Goal: Transaction & Acquisition: Book appointment/travel/reservation

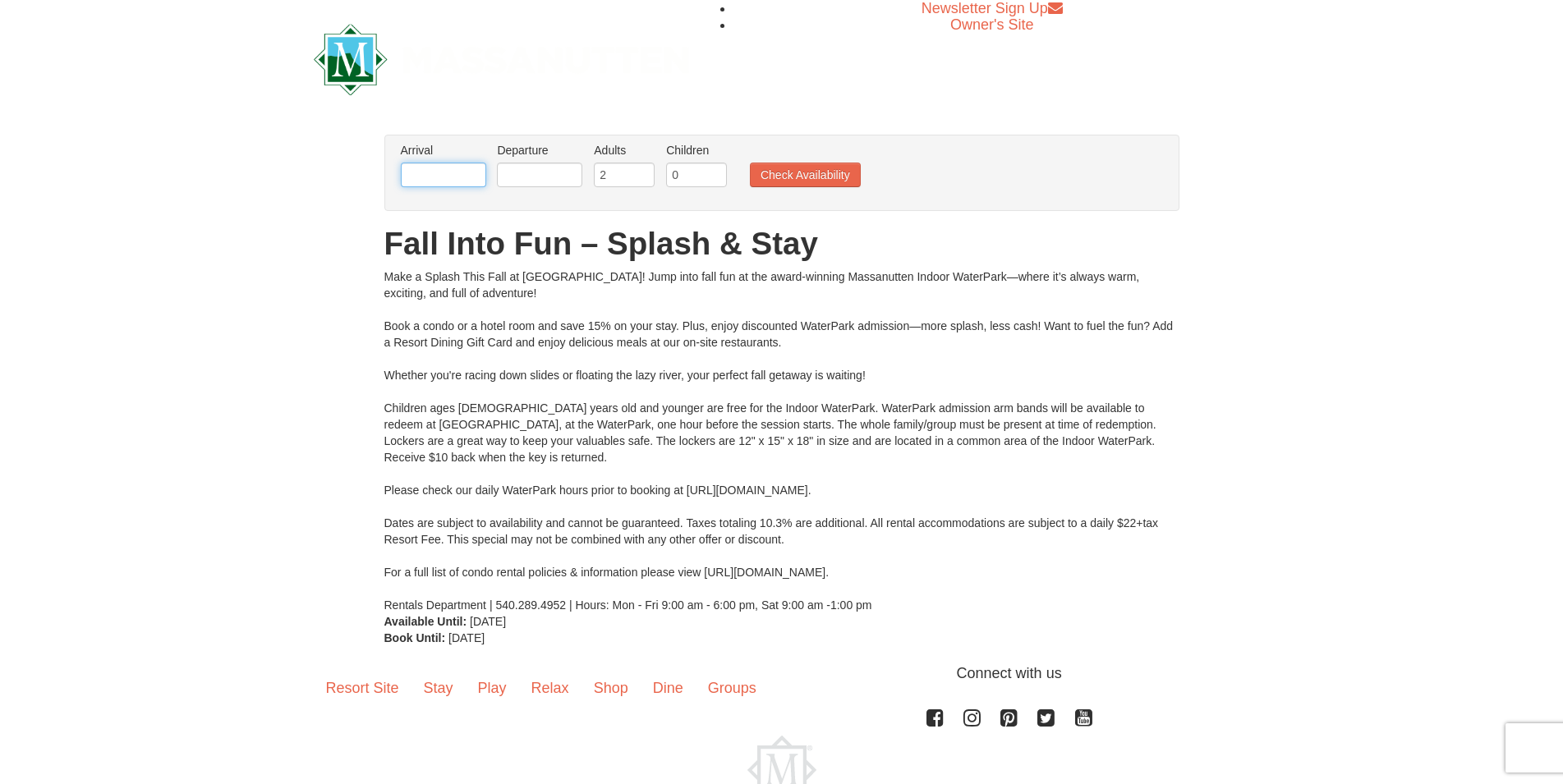
click at [457, 167] on input "text" at bounding box center [443, 175] width 86 height 25
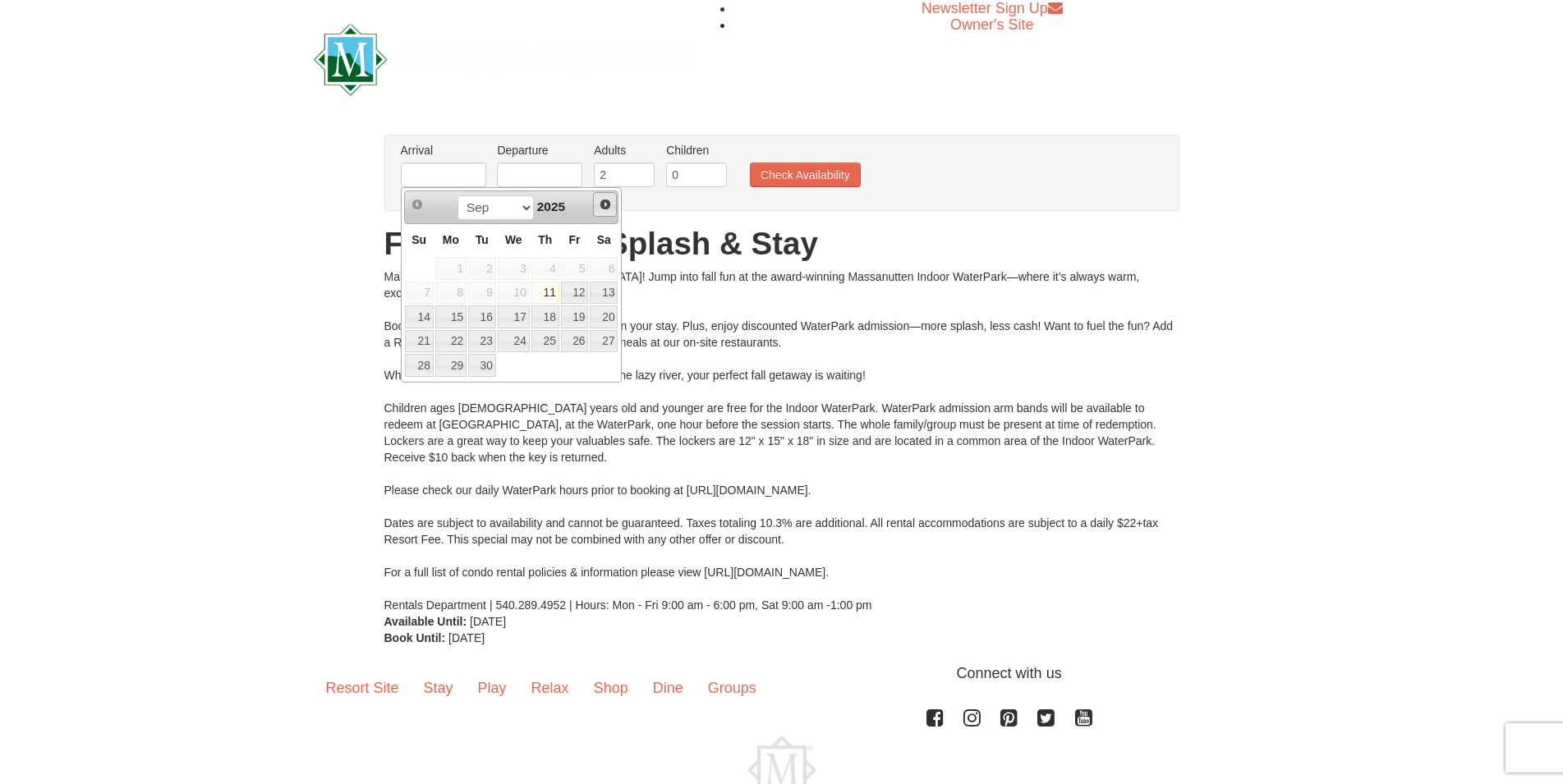
click at [605, 198] on link "Next" at bounding box center [605, 204] width 25 height 25
click at [574, 262] on link "3" at bounding box center [575, 268] width 28 height 23
type input "[DATE]"
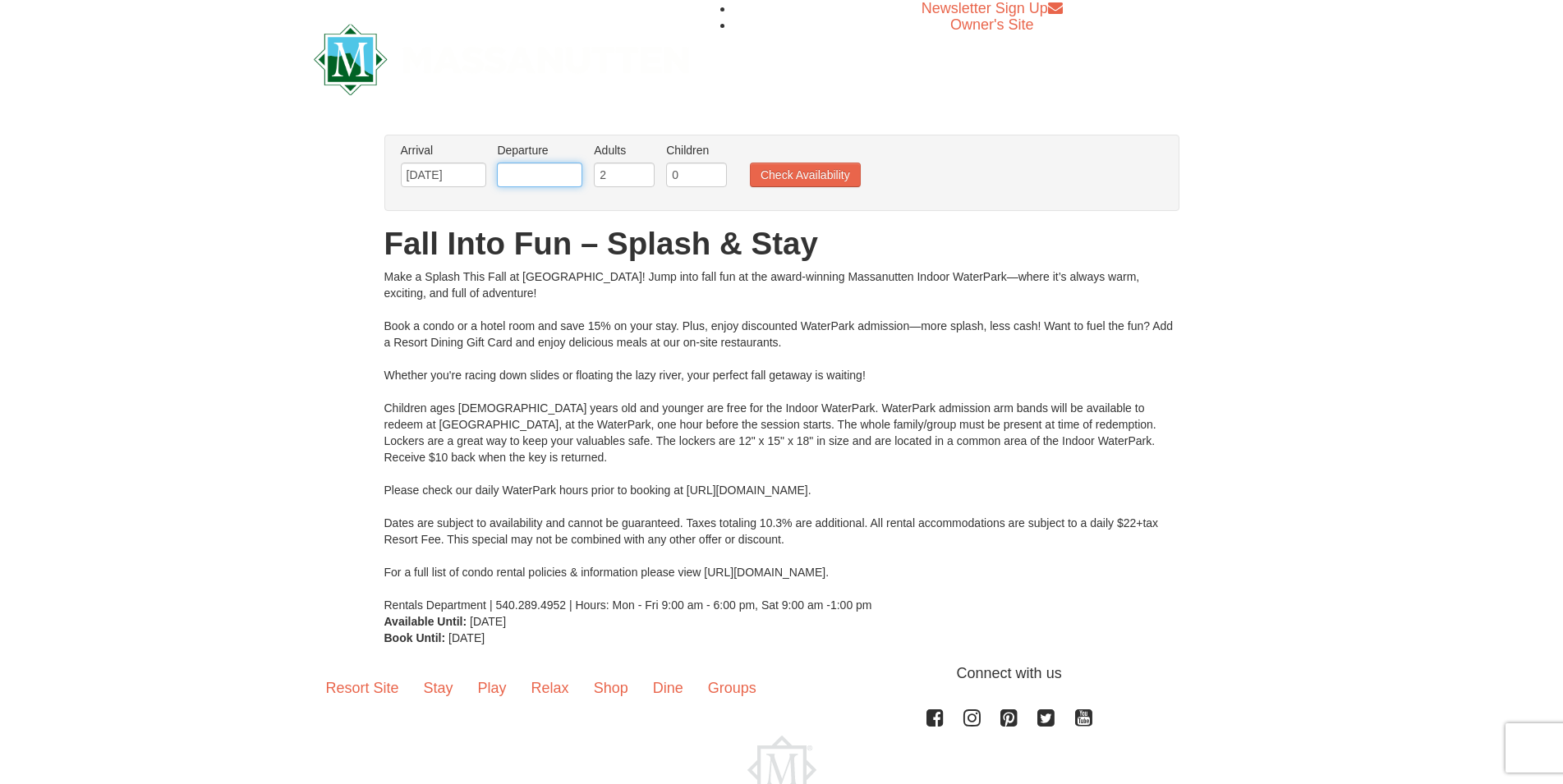
click at [564, 171] on input "text" at bounding box center [539, 175] width 86 height 25
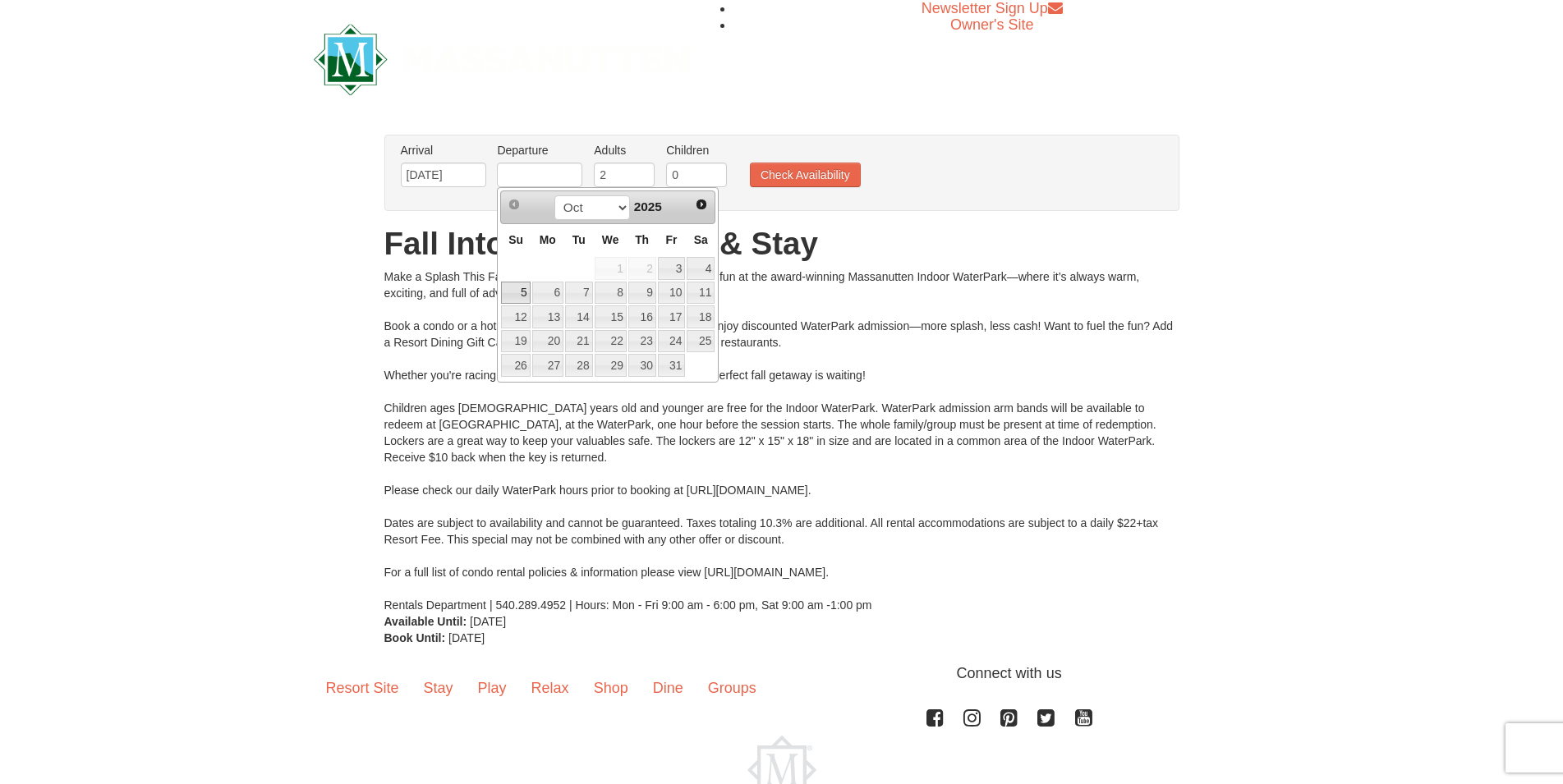
click at [523, 290] on link "5" at bounding box center [515, 292] width 29 height 23
type input "[DATE]"
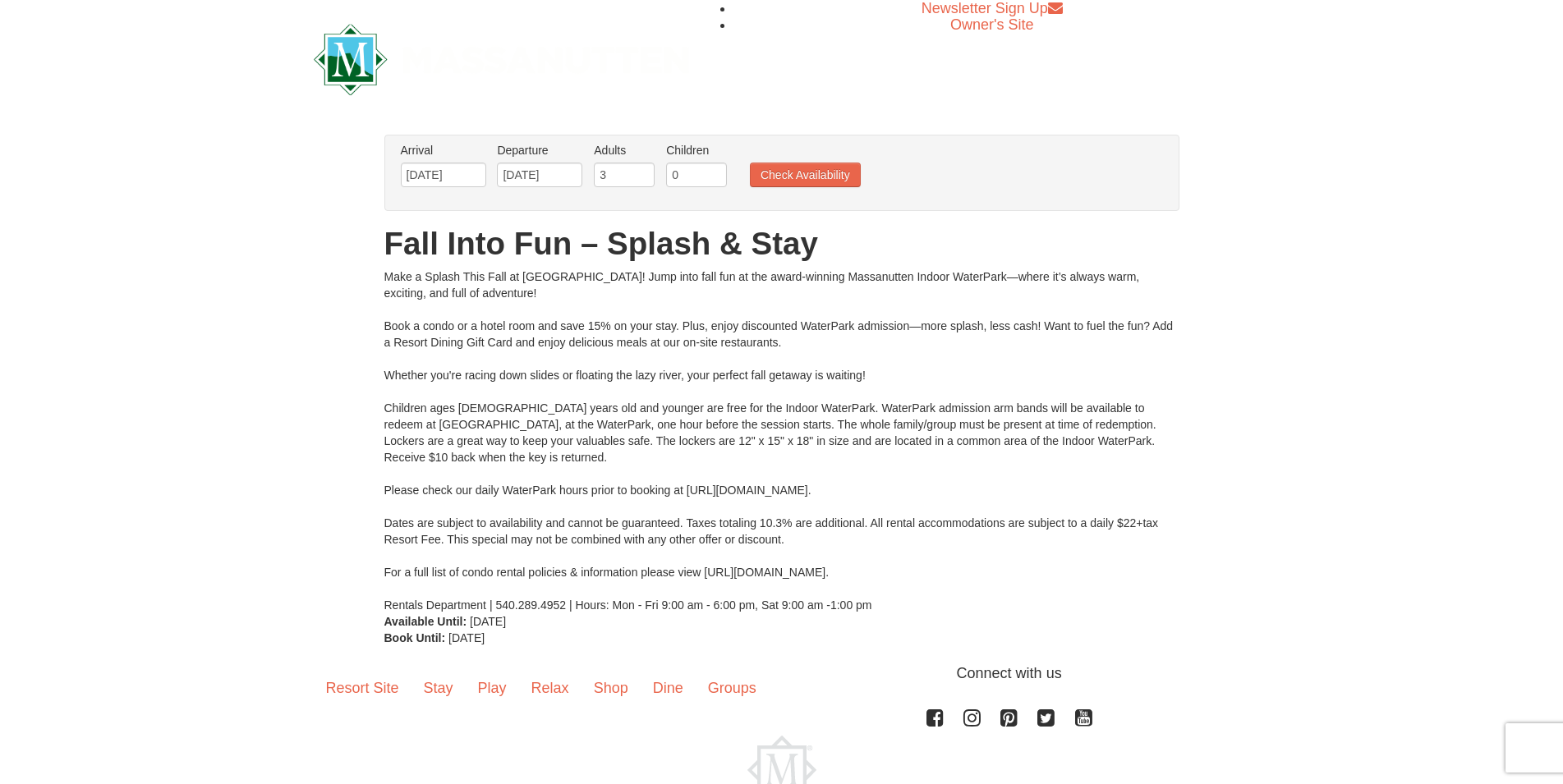
click at [642, 173] on input "3" at bounding box center [624, 175] width 61 height 25
type input "4"
click at [642, 173] on input "4" at bounding box center [624, 175] width 61 height 25
click at [710, 172] on input "1" at bounding box center [697, 175] width 61 height 25
click at [710, 172] on input "2" at bounding box center [697, 175] width 61 height 25
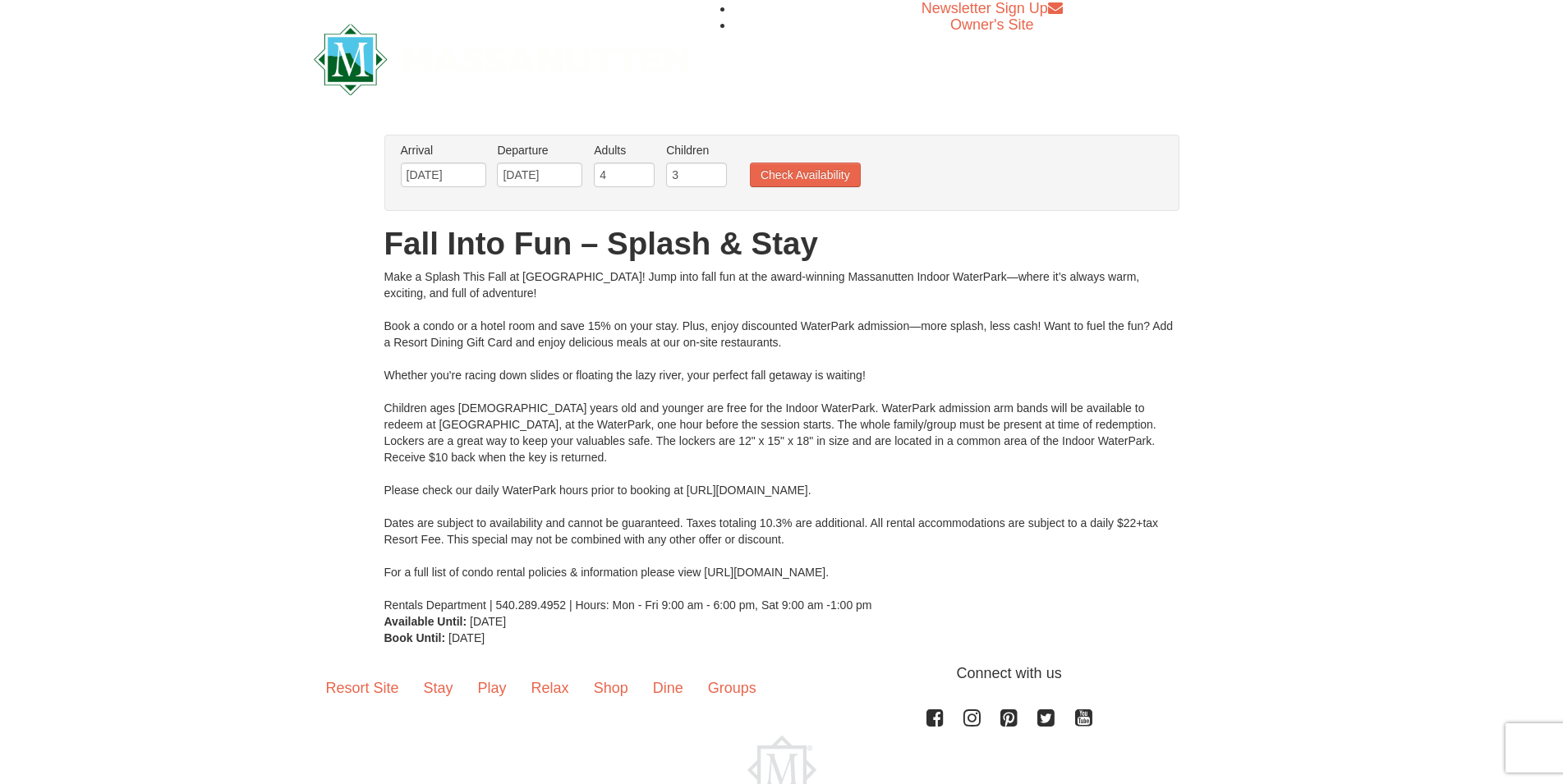
click at [710, 172] on input "3" at bounding box center [697, 175] width 61 height 25
type input "4"
click at [710, 172] on input "4" at bounding box center [697, 175] width 61 height 25
click at [762, 176] on button "Check Availability" at bounding box center [805, 175] width 111 height 25
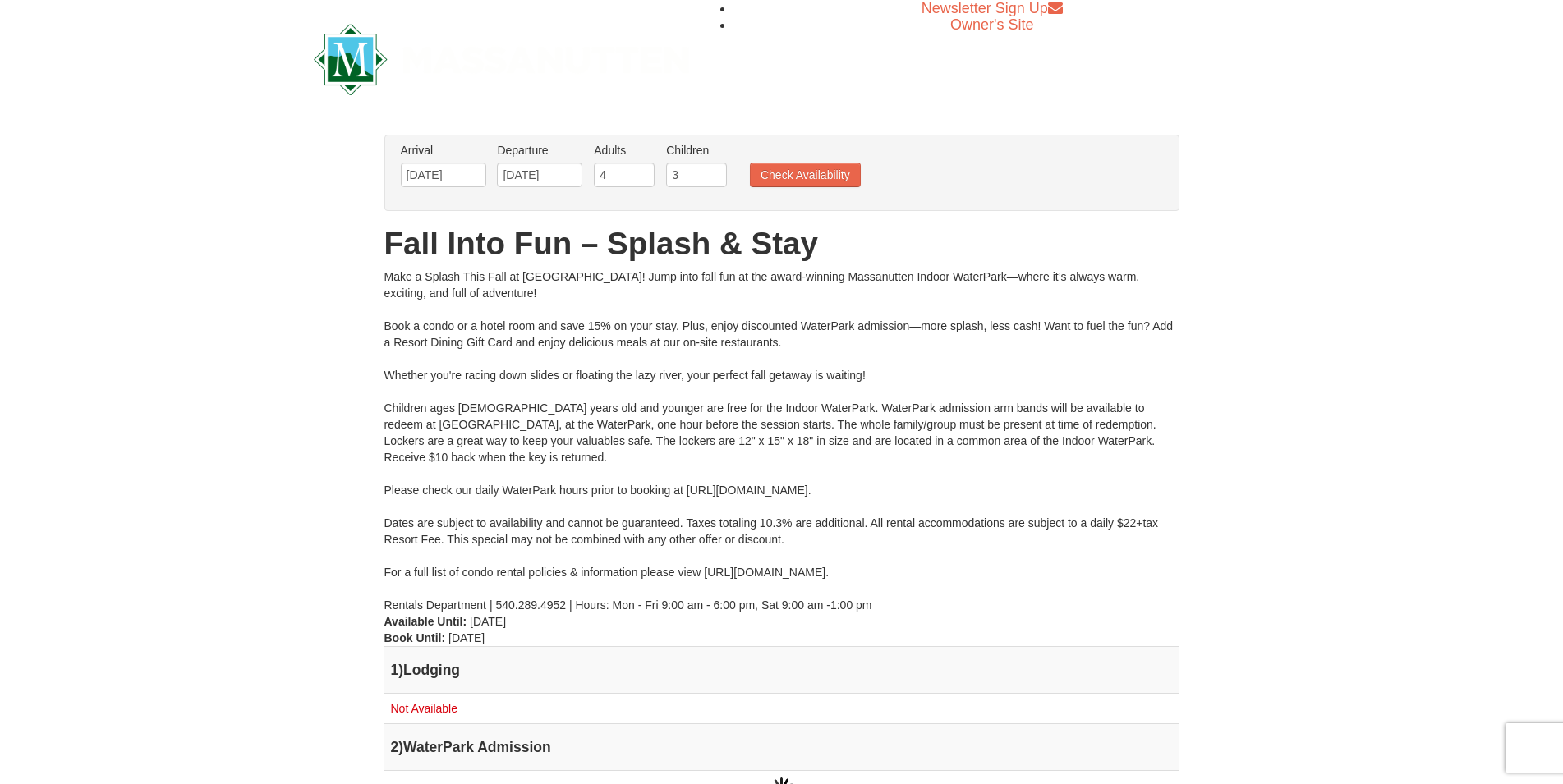
type input "3"
click at [713, 178] on input "3" at bounding box center [697, 175] width 61 height 25
click at [757, 173] on button "Check Availability" at bounding box center [805, 175] width 111 height 25
type input "3"
click at [636, 179] on input "3" at bounding box center [624, 175] width 61 height 25
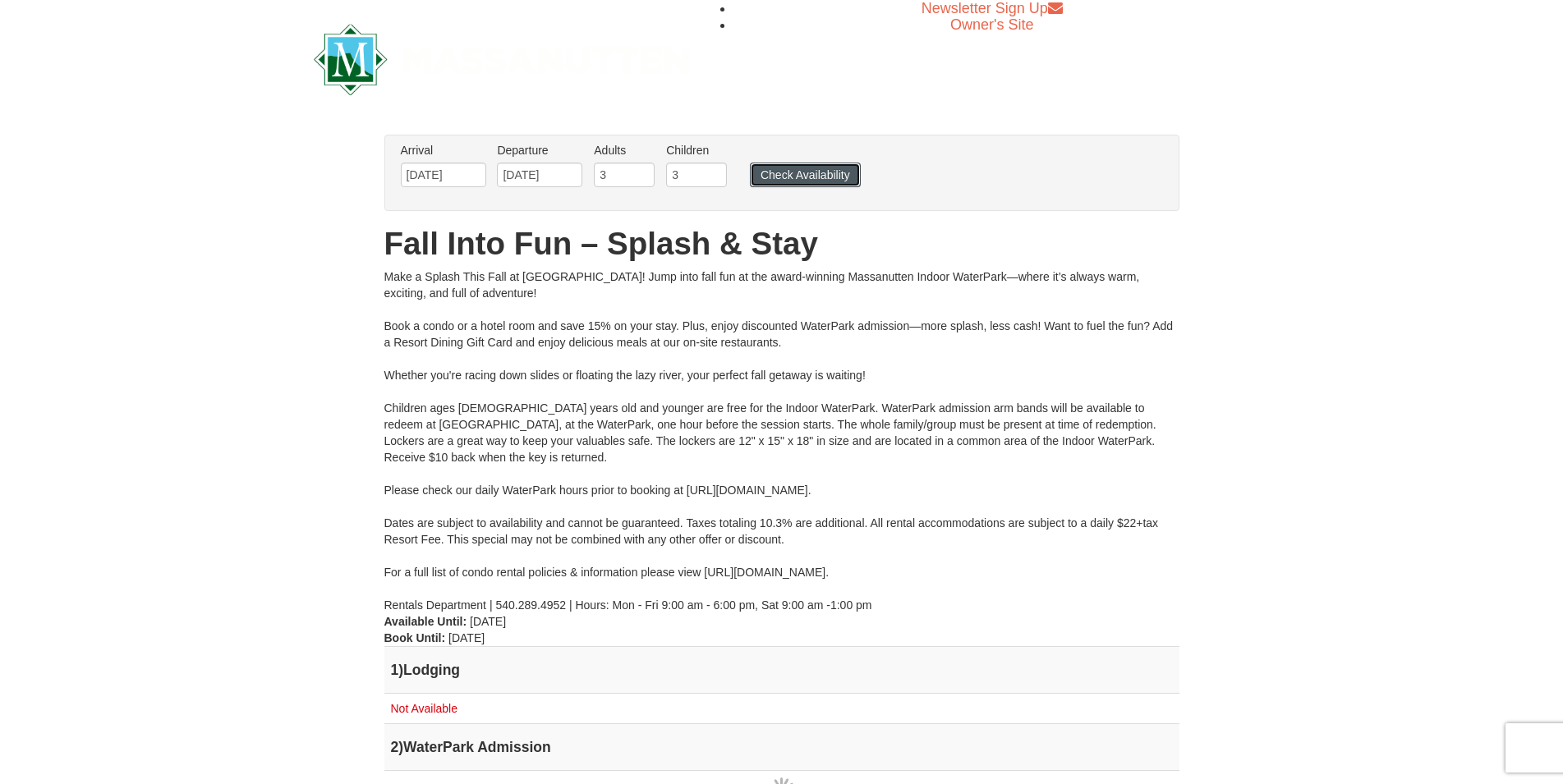
click at [765, 178] on button "Check Availability" at bounding box center [805, 175] width 111 height 25
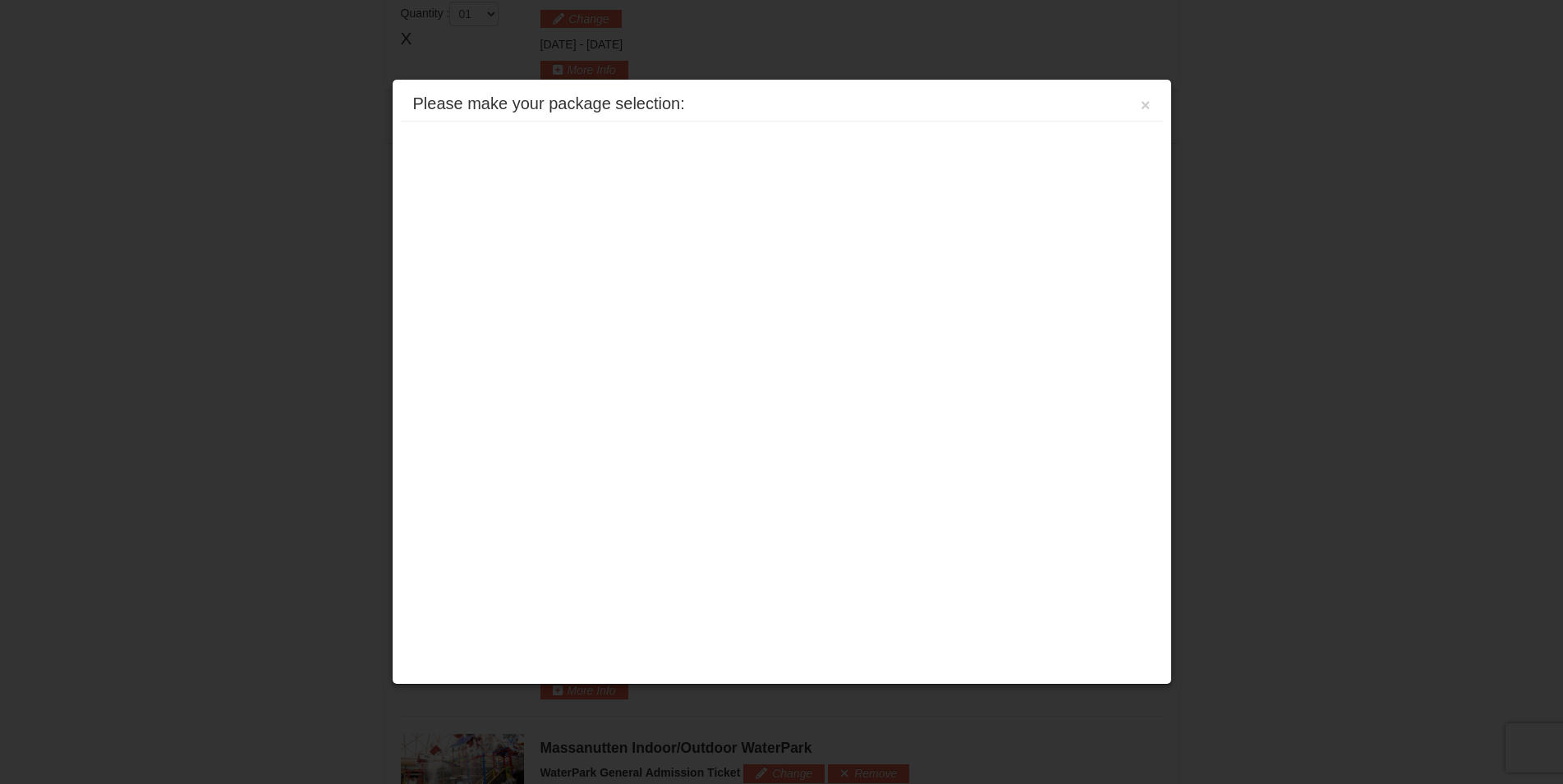
scroll to position [702, 0]
click at [1148, 108] on button "×" at bounding box center [1146, 105] width 10 height 17
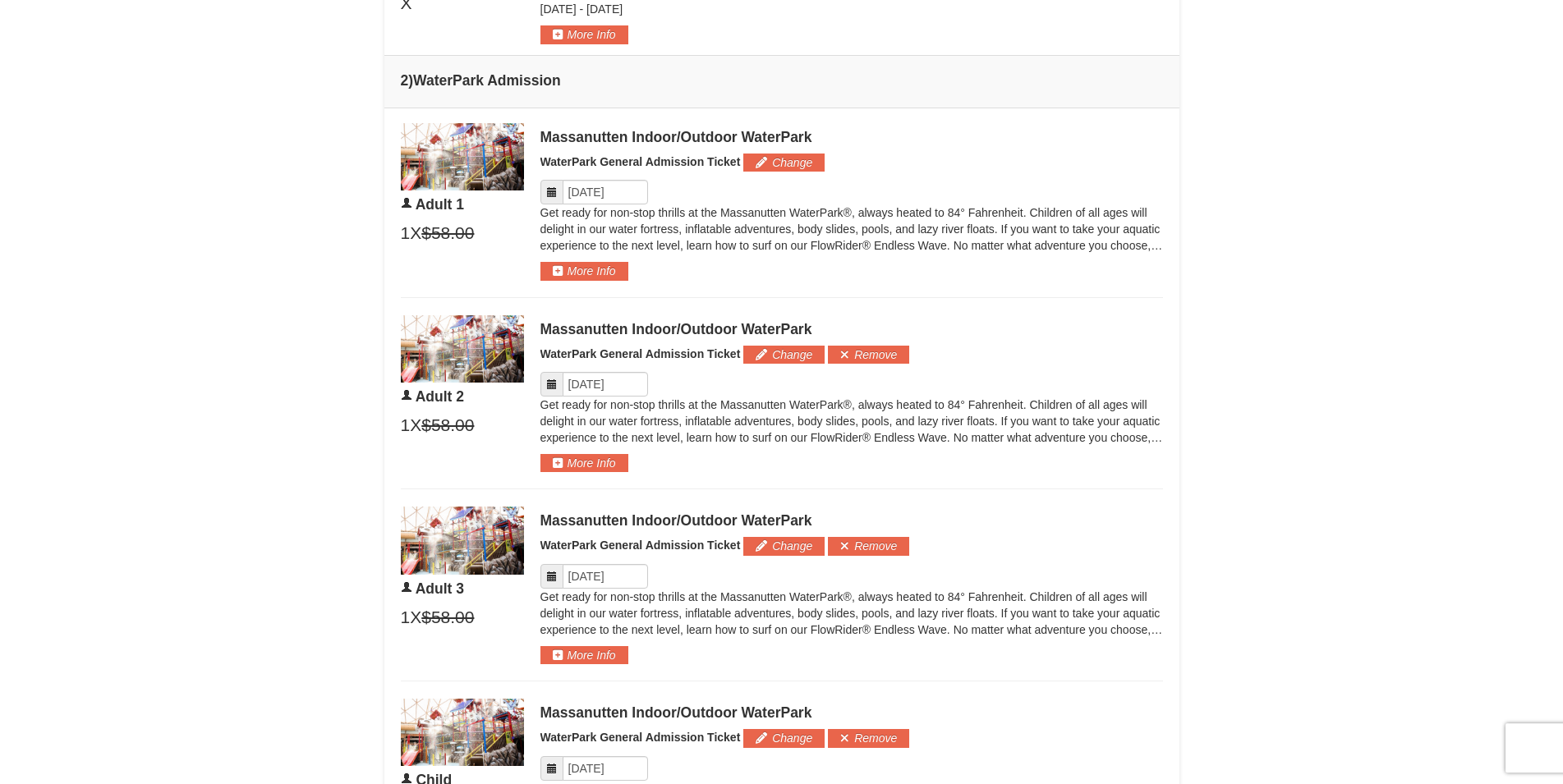
scroll to position [512, 0]
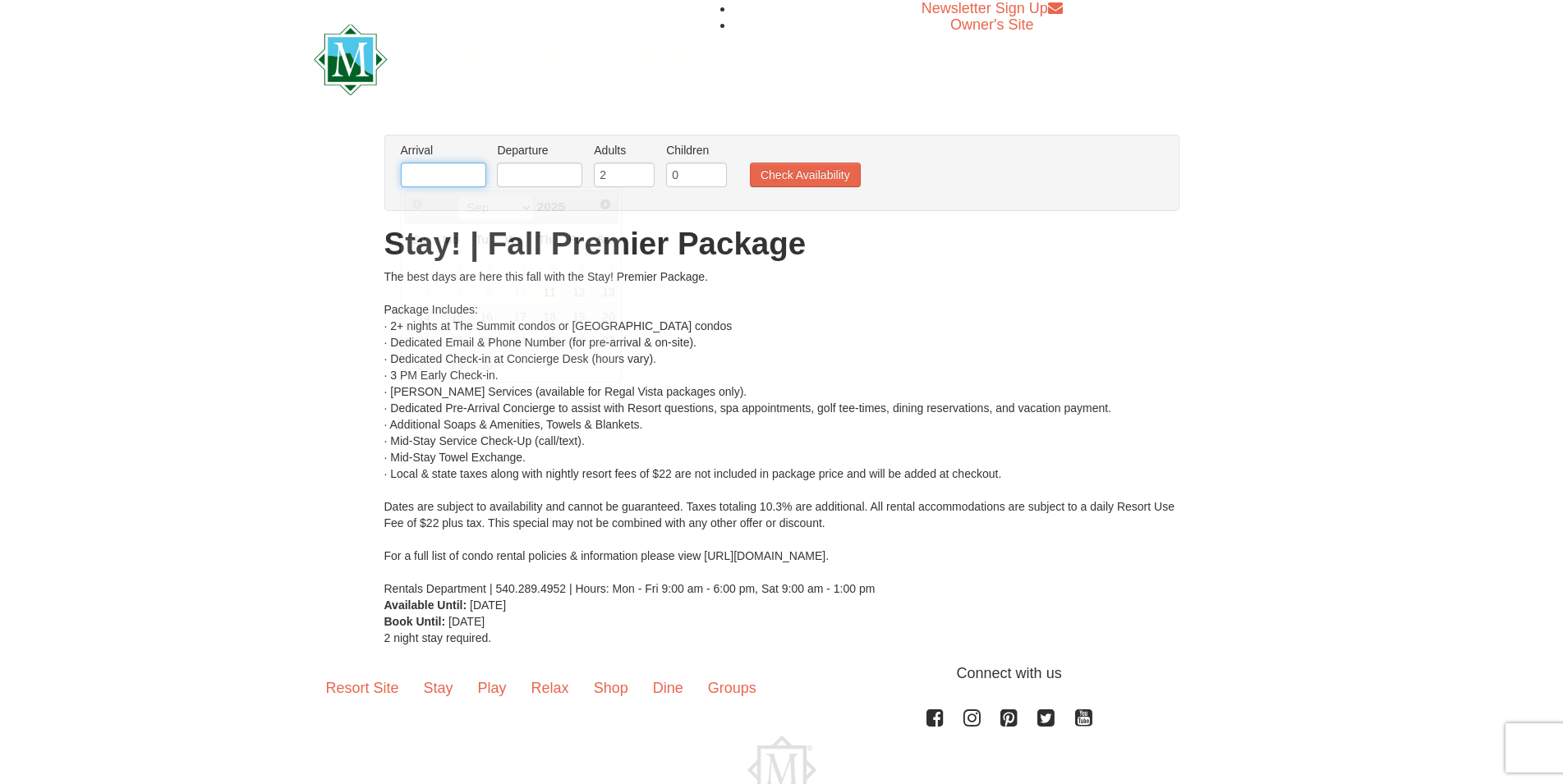
click at [473, 171] on input "text" at bounding box center [443, 175] width 86 height 25
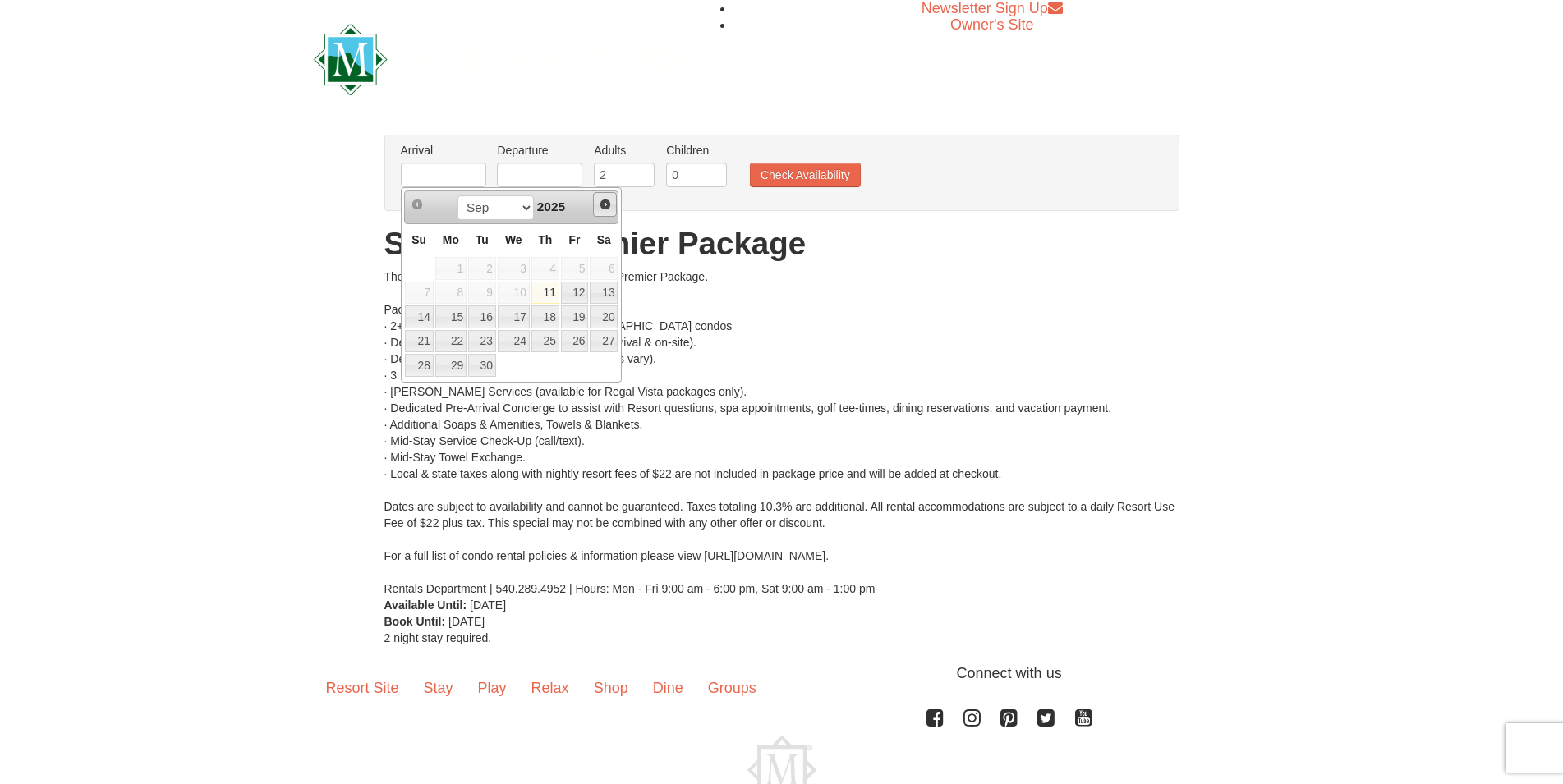
click at [603, 203] on span "Next" at bounding box center [605, 204] width 13 height 13
click at [568, 266] on link "3" at bounding box center [575, 268] width 28 height 23
type input "[DATE]"
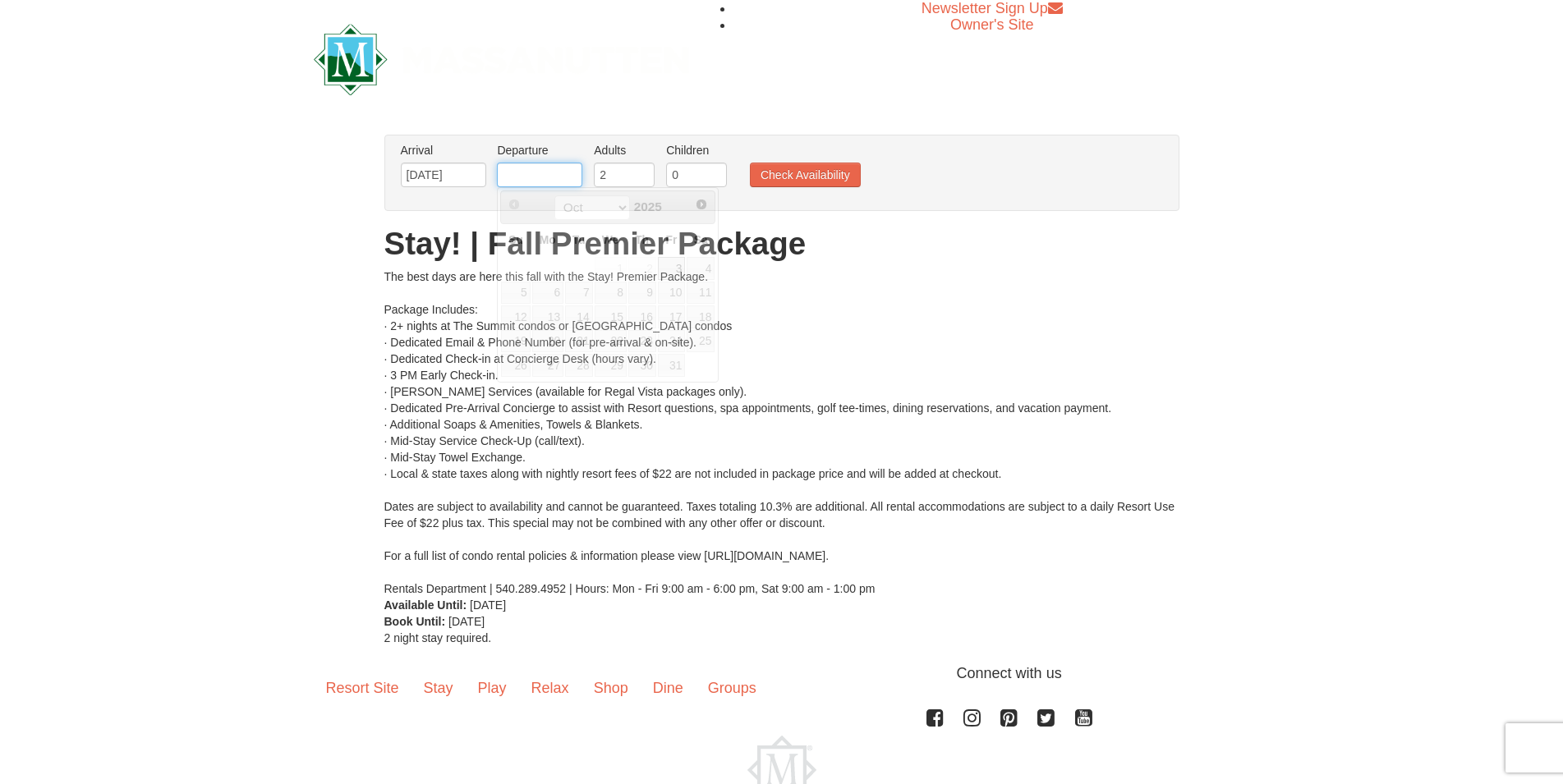
click at [557, 169] on input "text" at bounding box center [539, 175] width 86 height 25
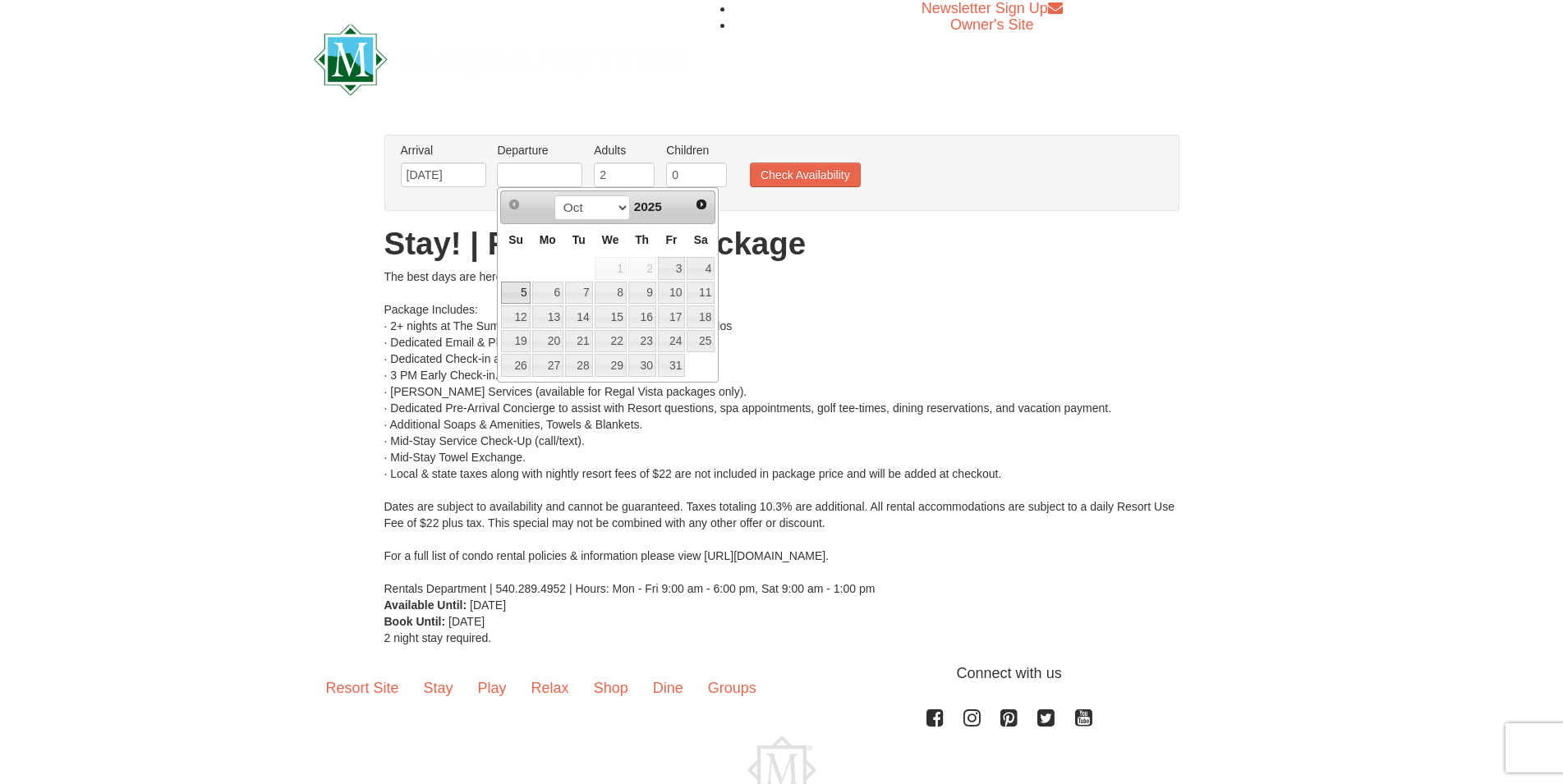
click at [519, 293] on link "5" at bounding box center [515, 292] width 29 height 23
type input "[DATE]"
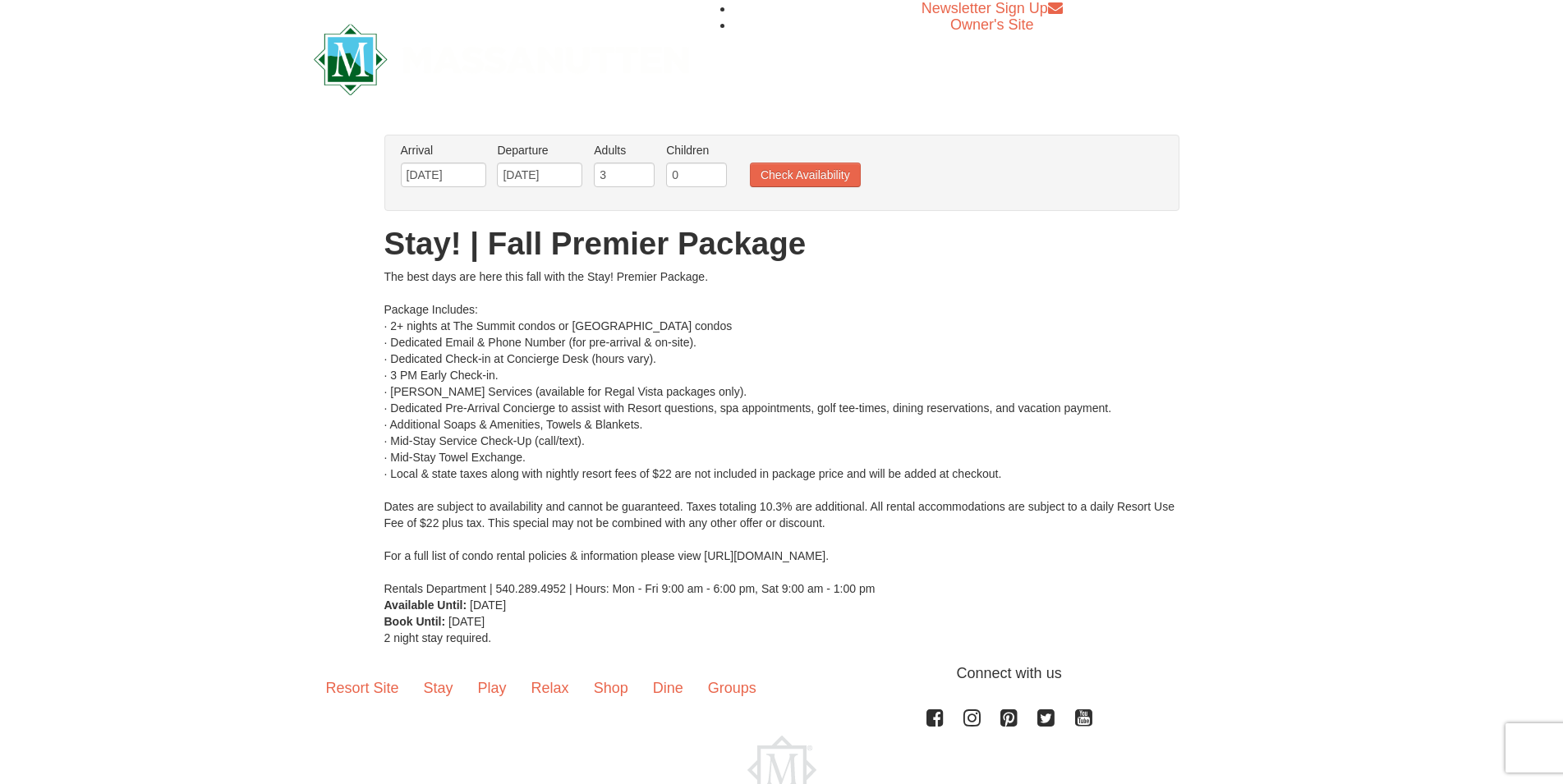
click at [643, 171] on input "3" at bounding box center [624, 175] width 61 height 25
type input "4"
click at [643, 171] on input "4" at bounding box center [624, 175] width 61 height 25
click at [711, 173] on input "1" at bounding box center [697, 175] width 61 height 25
click at [711, 173] on input "2" at bounding box center [697, 175] width 61 height 25
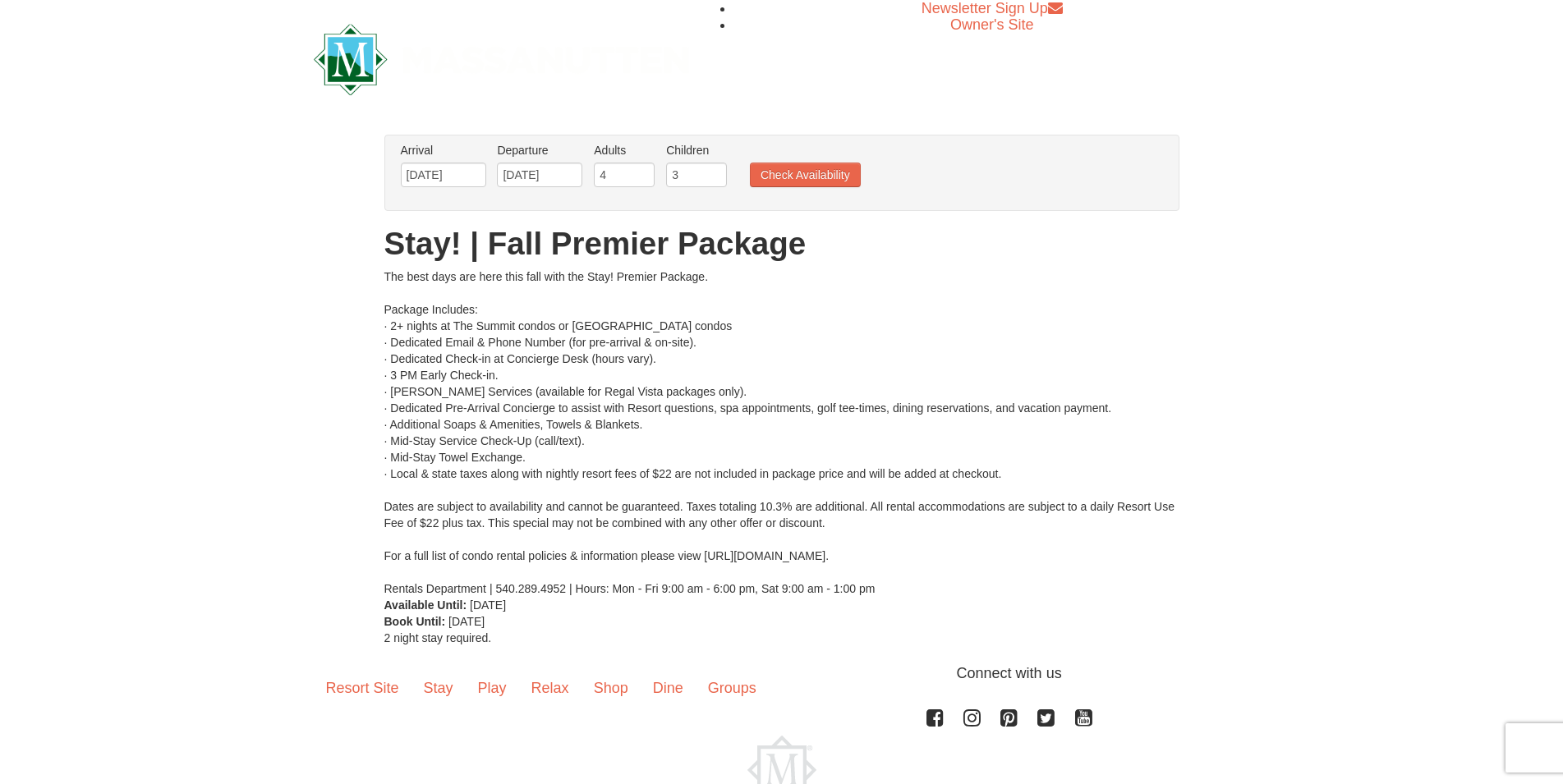
type input "3"
click at [711, 173] on input "3" at bounding box center [697, 175] width 61 height 25
click at [780, 178] on button "Check Availability" at bounding box center [805, 175] width 111 height 25
